Goal: Information Seeking & Learning: Learn about a topic

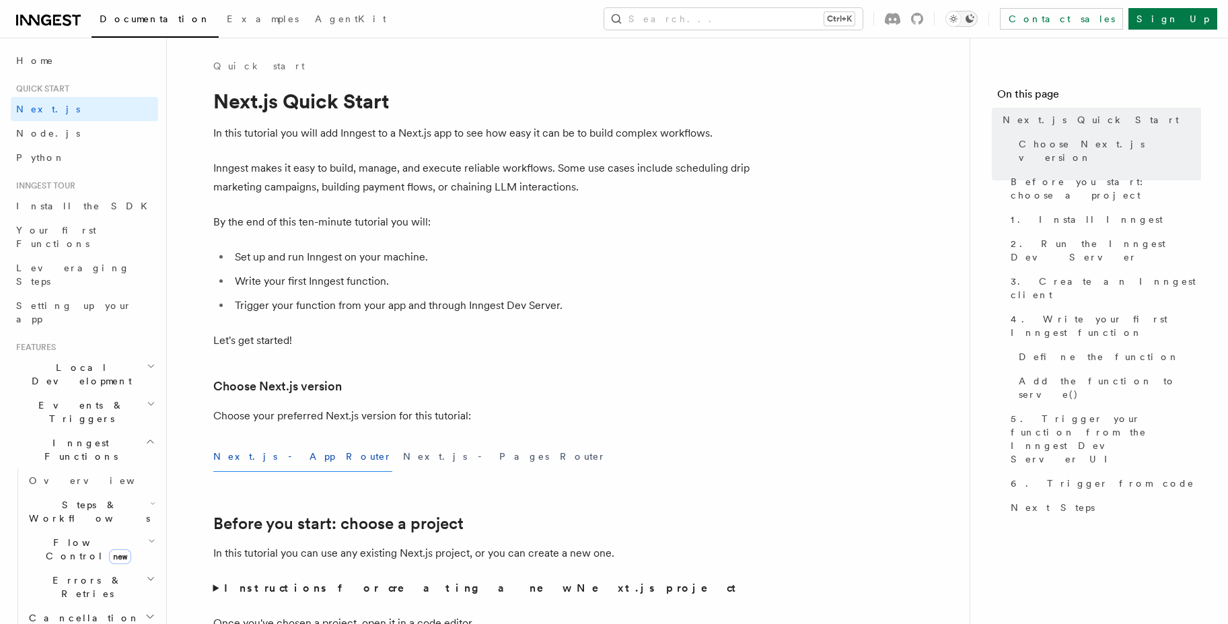
click at [960, 19] on icon "Toggle dark mode" at bounding box center [953, 18] width 13 height 13
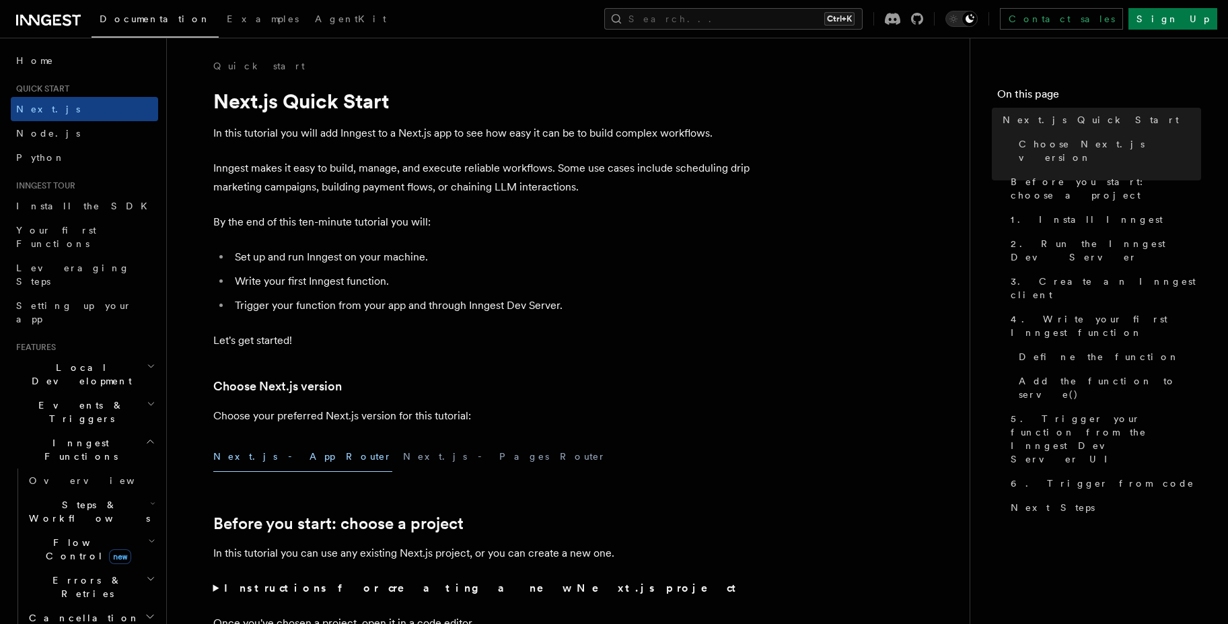
click at [279, 135] on p "In this tutorial you will add Inngest to a Next.js app to see how easy it can b…" at bounding box center [482, 133] width 538 height 19
click at [139, 431] on h2 "Inngest Functions" at bounding box center [84, 450] width 147 height 38
click at [50, 15] on icon at bounding box center [48, 20] width 65 height 16
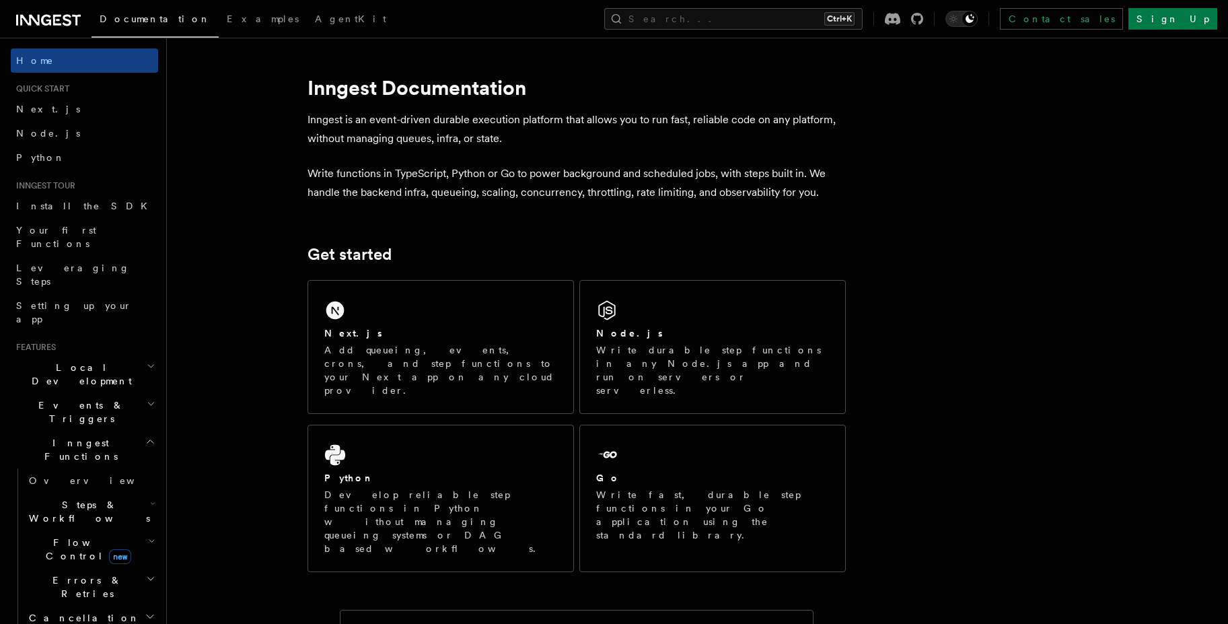
click at [141, 431] on h2 "Inngest Functions" at bounding box center [84, 450] width 147 height 38
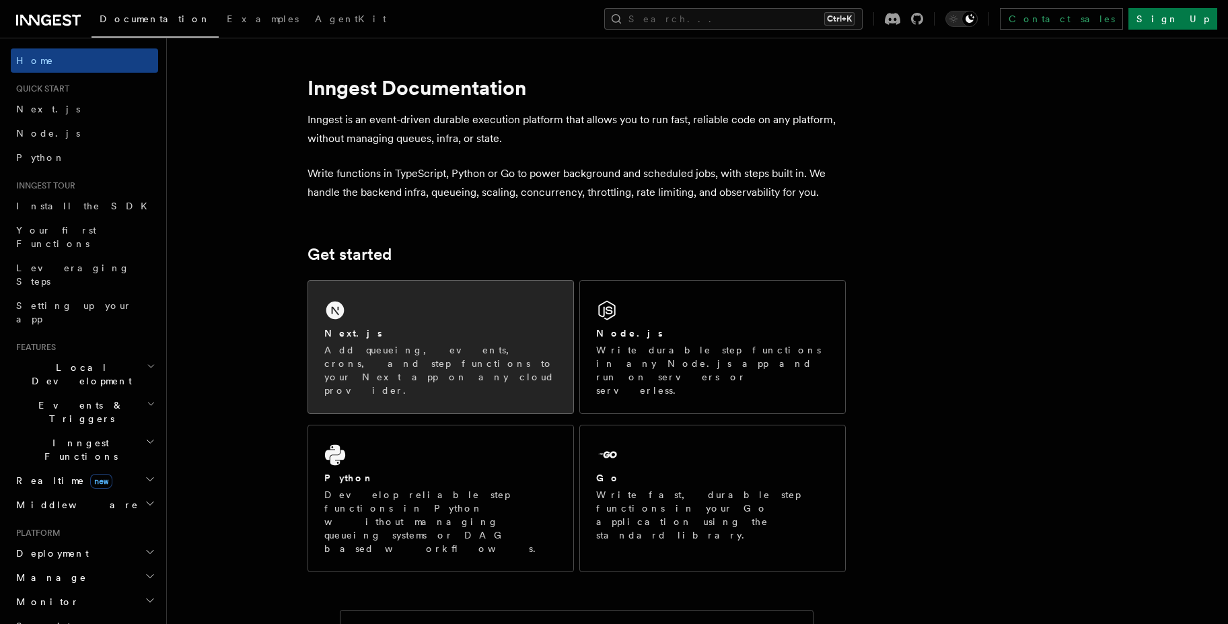
click at [428, 327] on div "Next.js" at bounding box center [440, 333] width 233 height 14
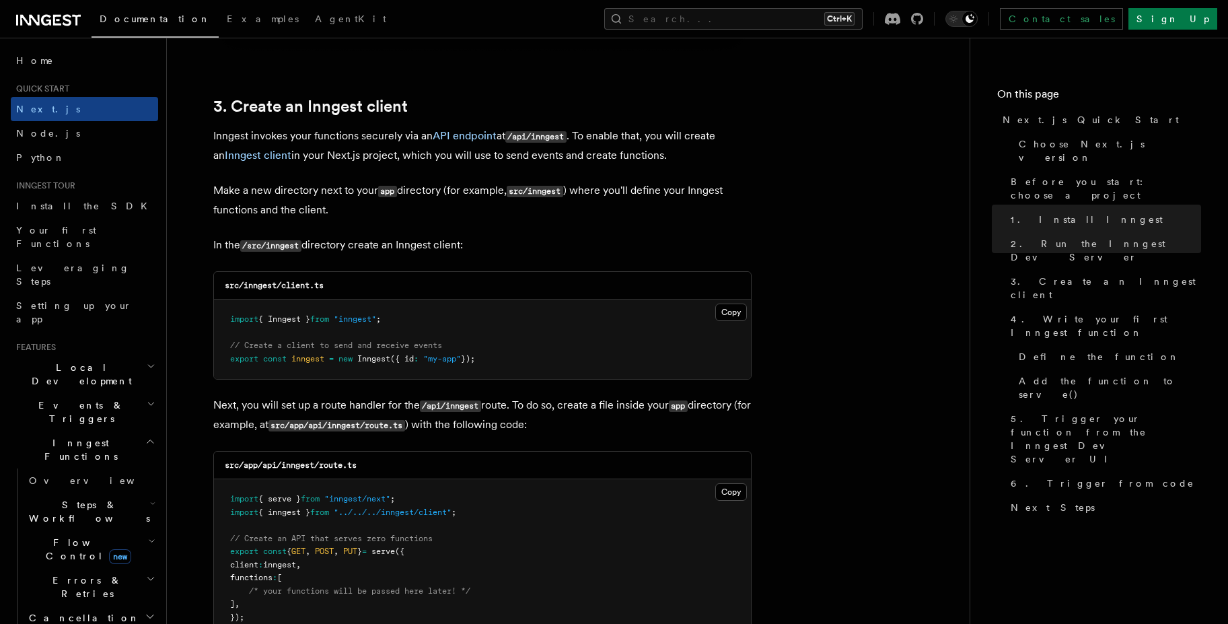
scroll to position [1550, 0]
